Goal: Task Accomplishment & Management: Complete application form

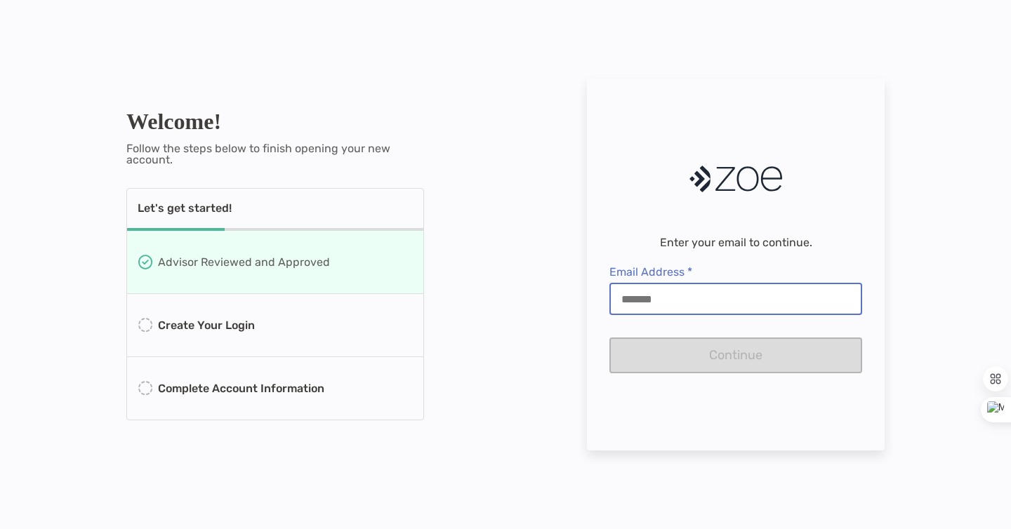
click at [676, 300] on input "Email Address *" at bounding box center [736, 299] width 250 height 12
type input "**********"
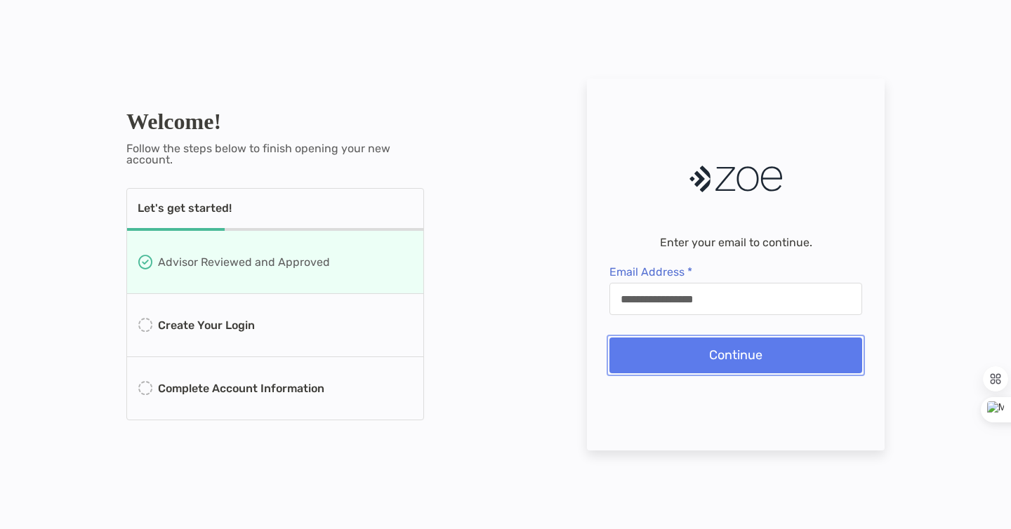
click at [694, 360] on button "Continue" at bounding box center [735, 356] width 253 height 36
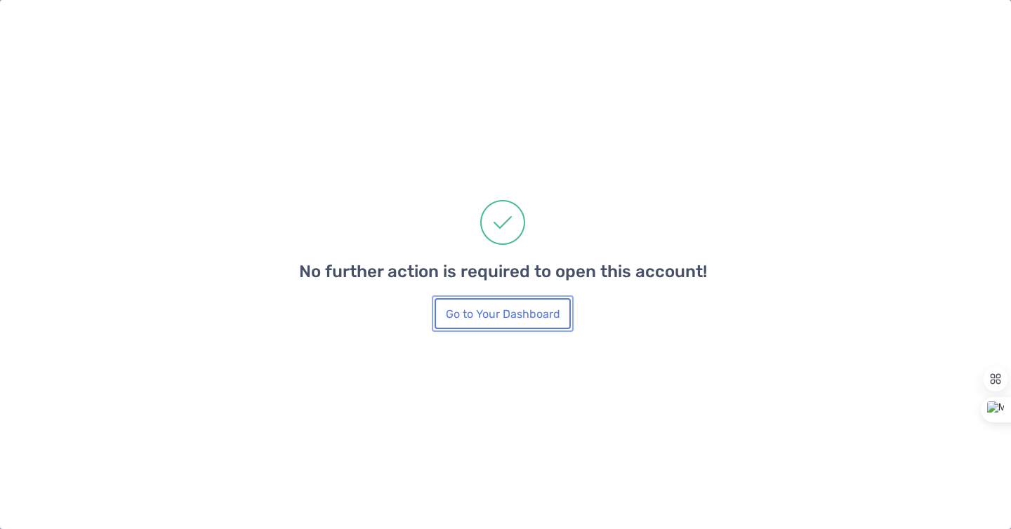
click at [494, 315] on button "Go to Your Dashboard" at bounding box center [503, 313] width 136 height 31
